Goal: Find specific page/section: Find specific page/section

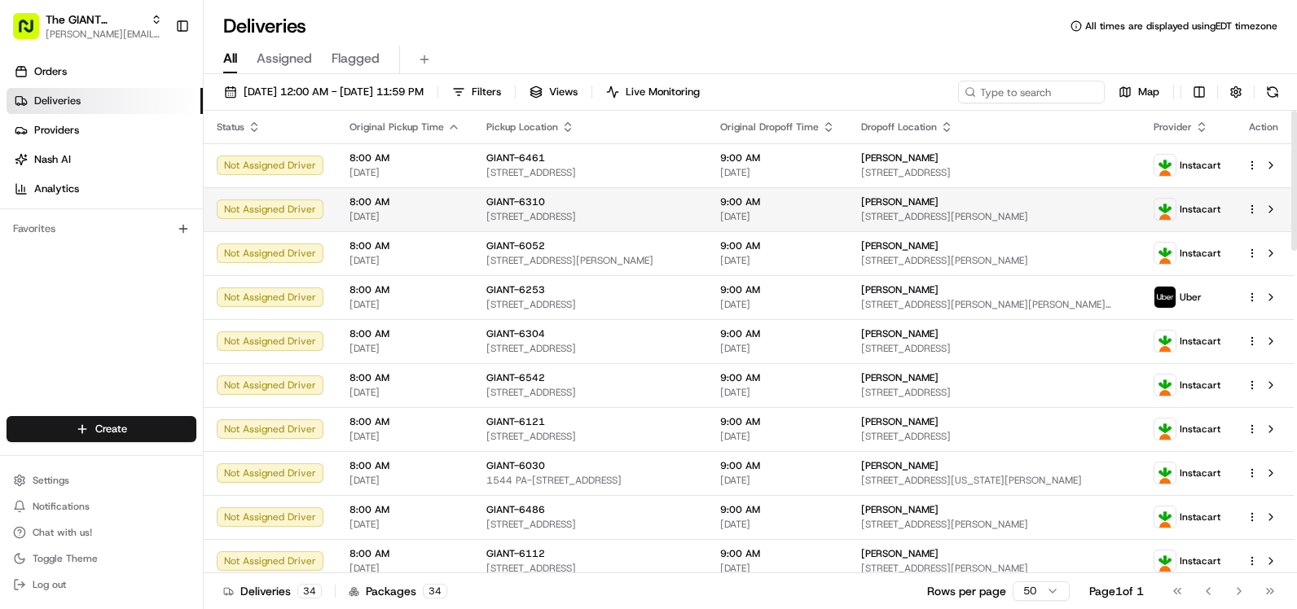
click at [508, 86] on button "Filters" at bounding box center [477, 92] width 64 height 23
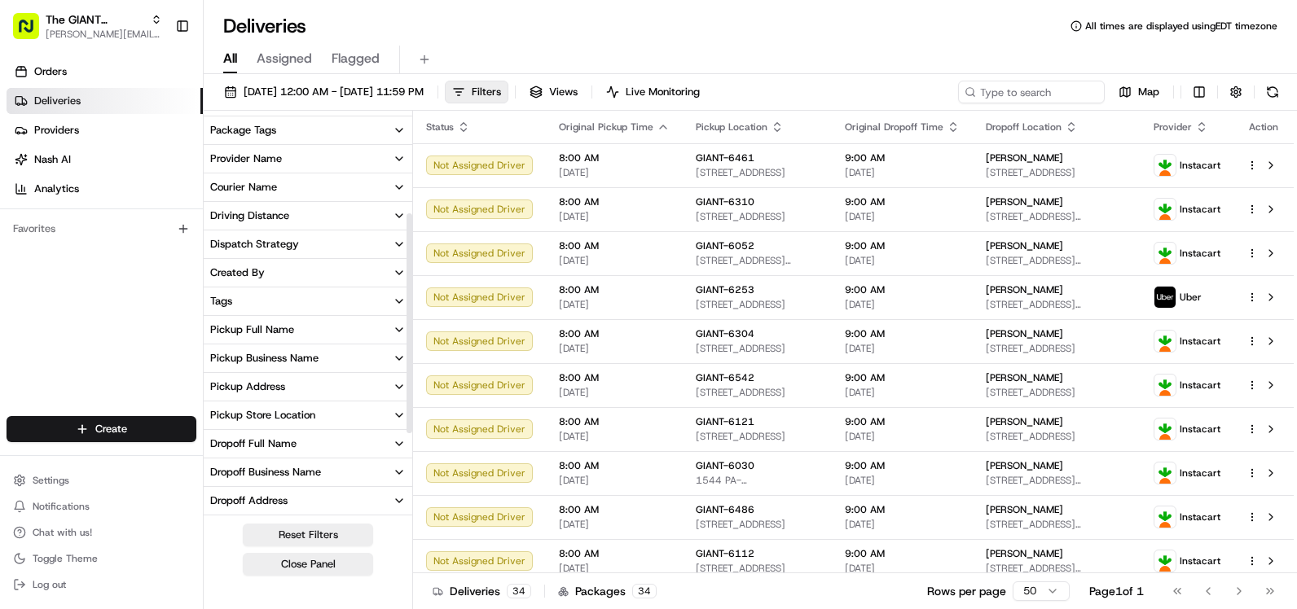
scroll to position [230, 0]
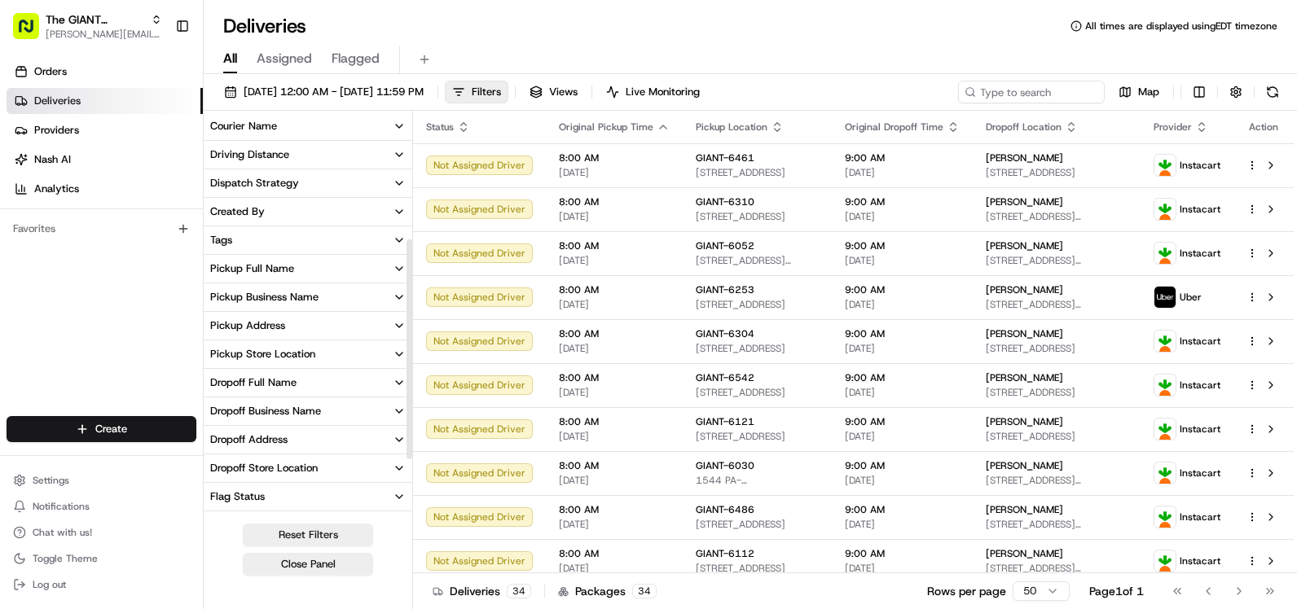
click at [360, 363] on button "Pickup Store Location" at bounding box center [308, 354] width 209 height 28
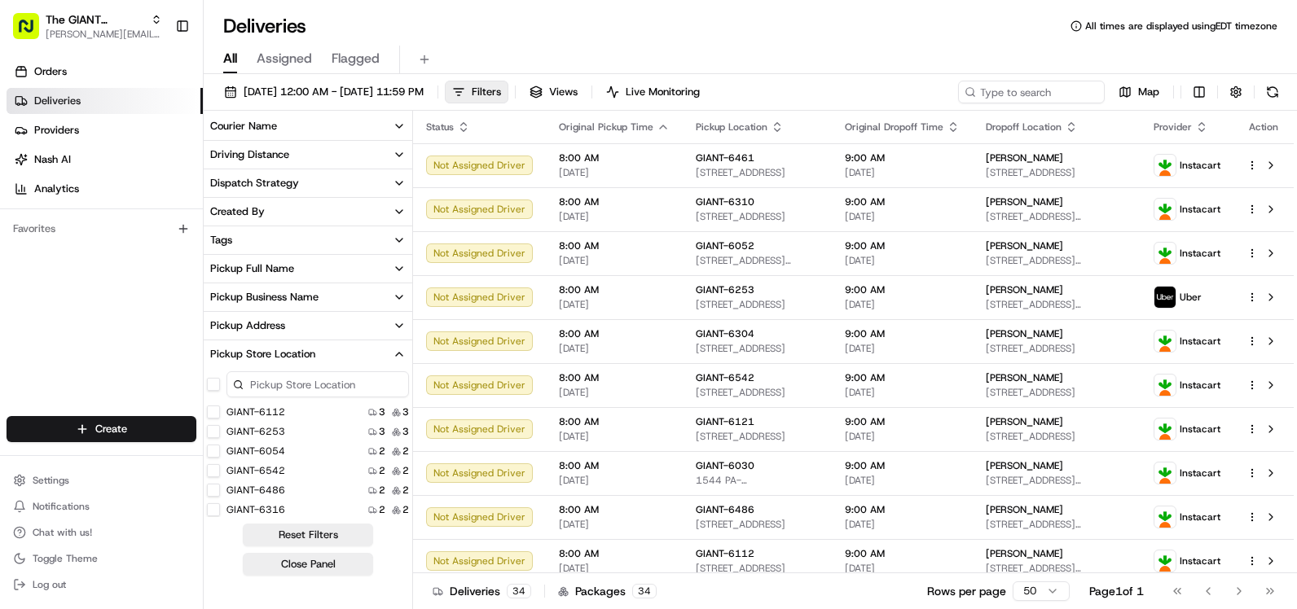
click at [346, 384] on input at bounding box center [317, 384] width 182 height 26
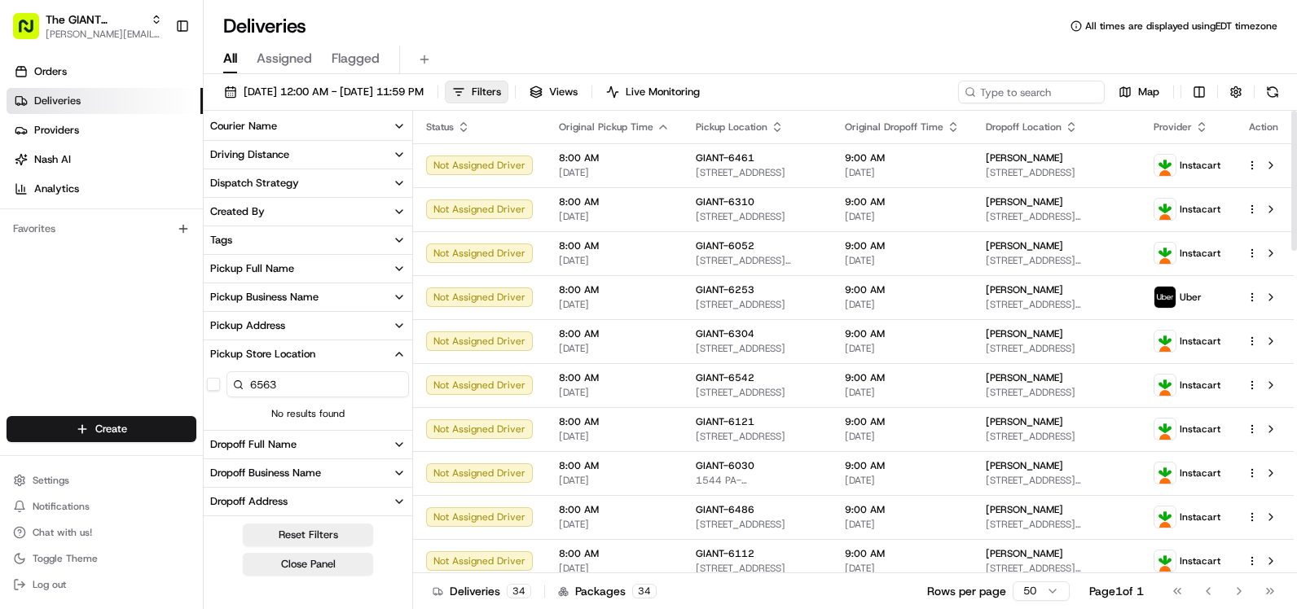
type input "6563"
click at [996, 101] on input at bounding box center [1006, 92] width 195 height 23
type input "6563"
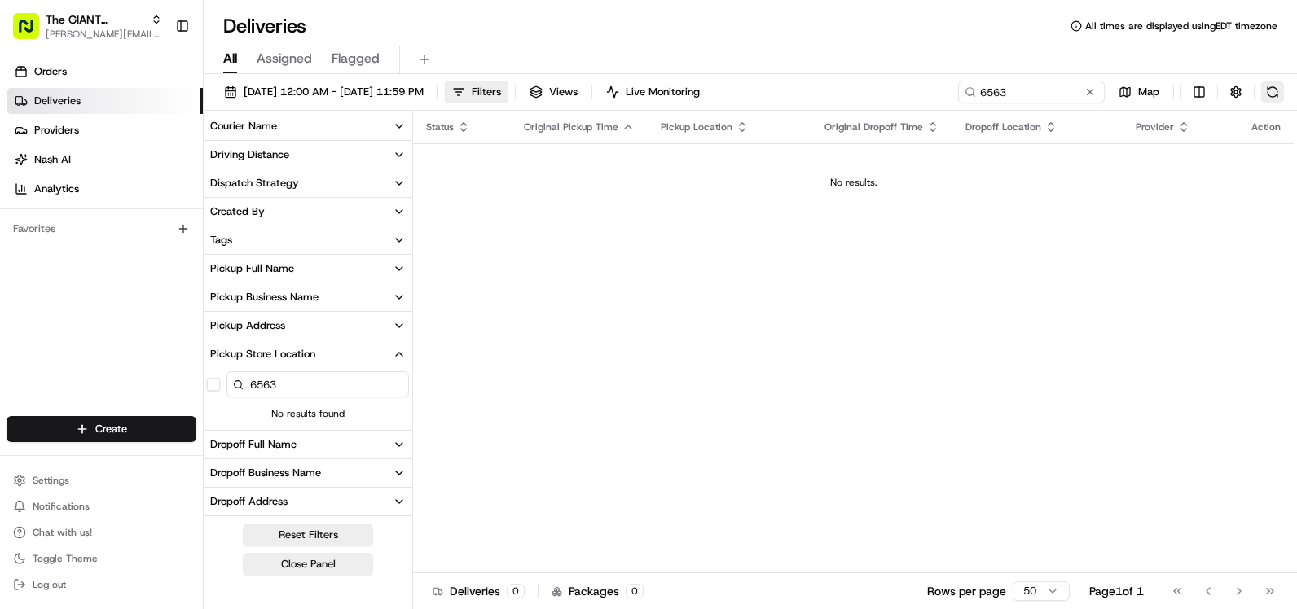
click at [1276, 91] on button at bounding box center [1272, 92] width 23 height 23
click at [312, 389] on input "6563" at bounding box center [317, 384] width 182 height 26
type input "6"
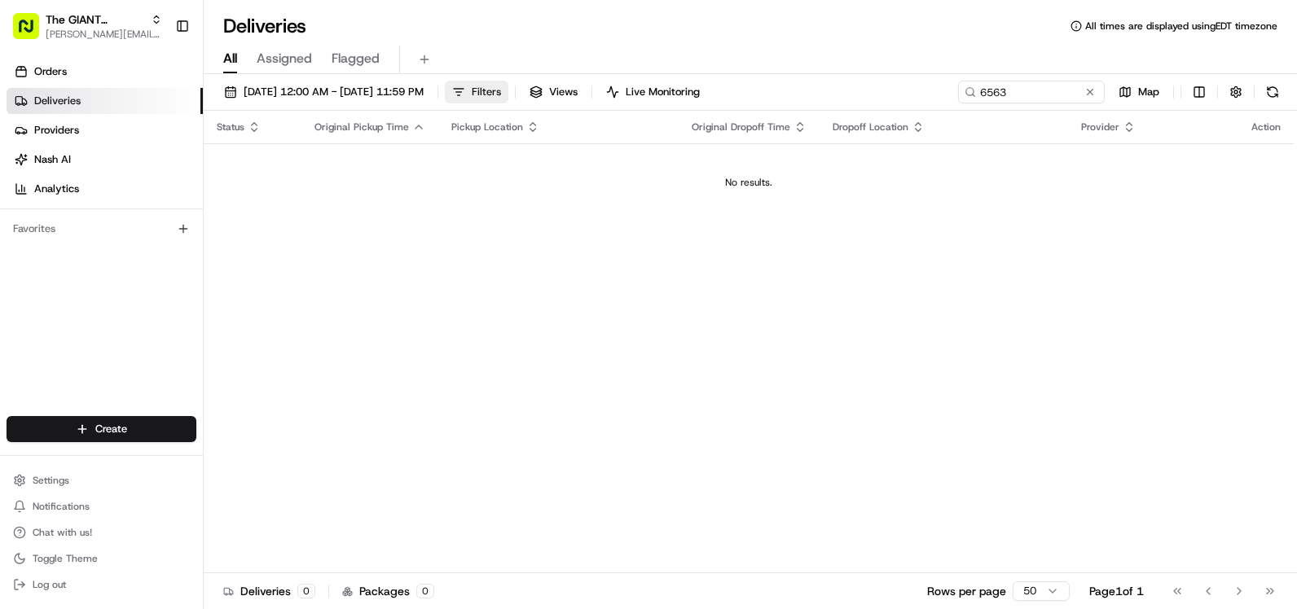
click at [508, 81] on button "Filters" at bounding box center [477, 92] width 64 height 23
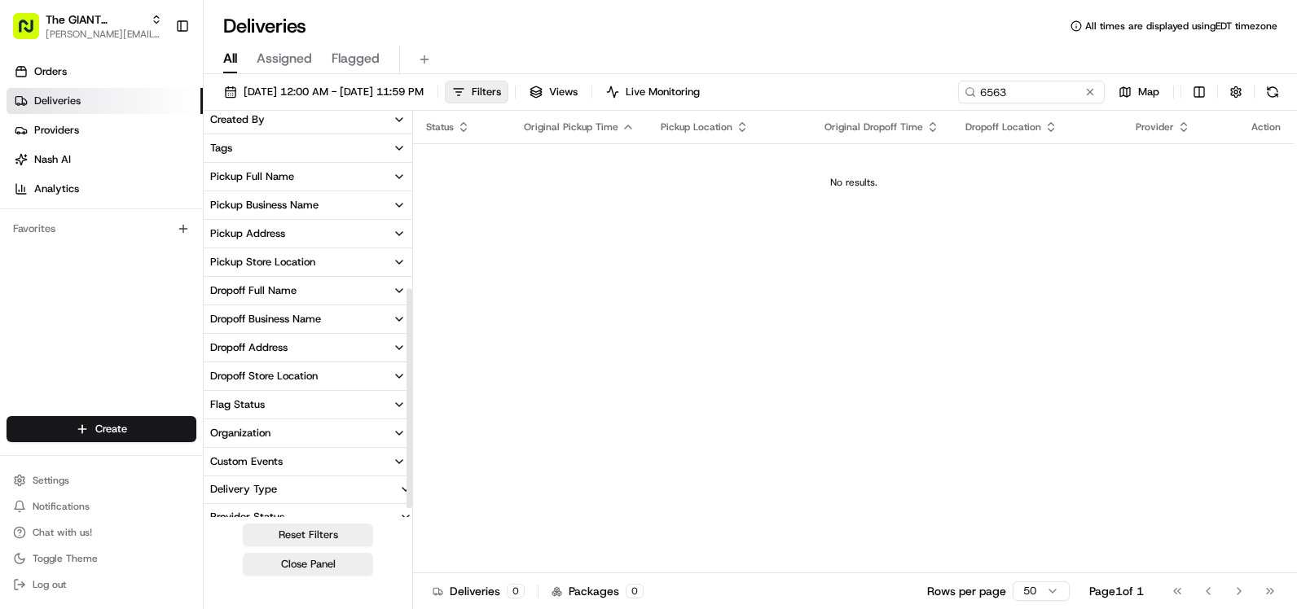
scroll to position [320, 0]
click at [333, 271] on button "Pickup Store Location" at bounding box center [308, 264] width 209 height 28
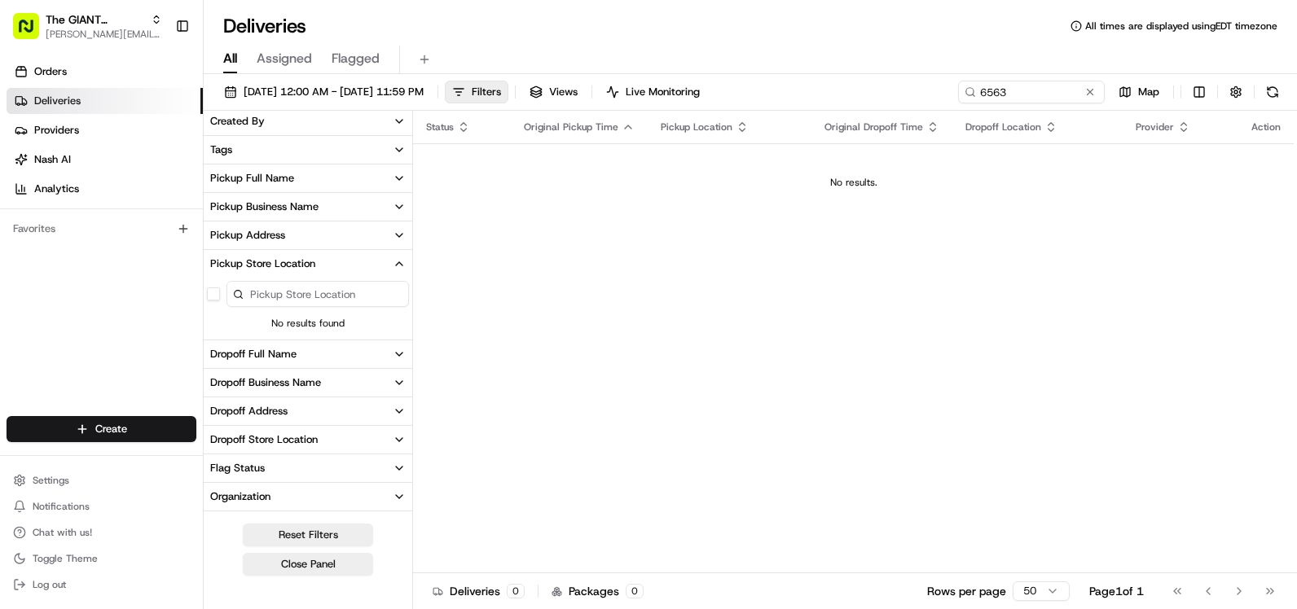
click at [367, 281] on input at bounding box center [317, 294] width 182 height 26
type input "6563"
